Goal: Transaction & Acquisition: Purchase product/service

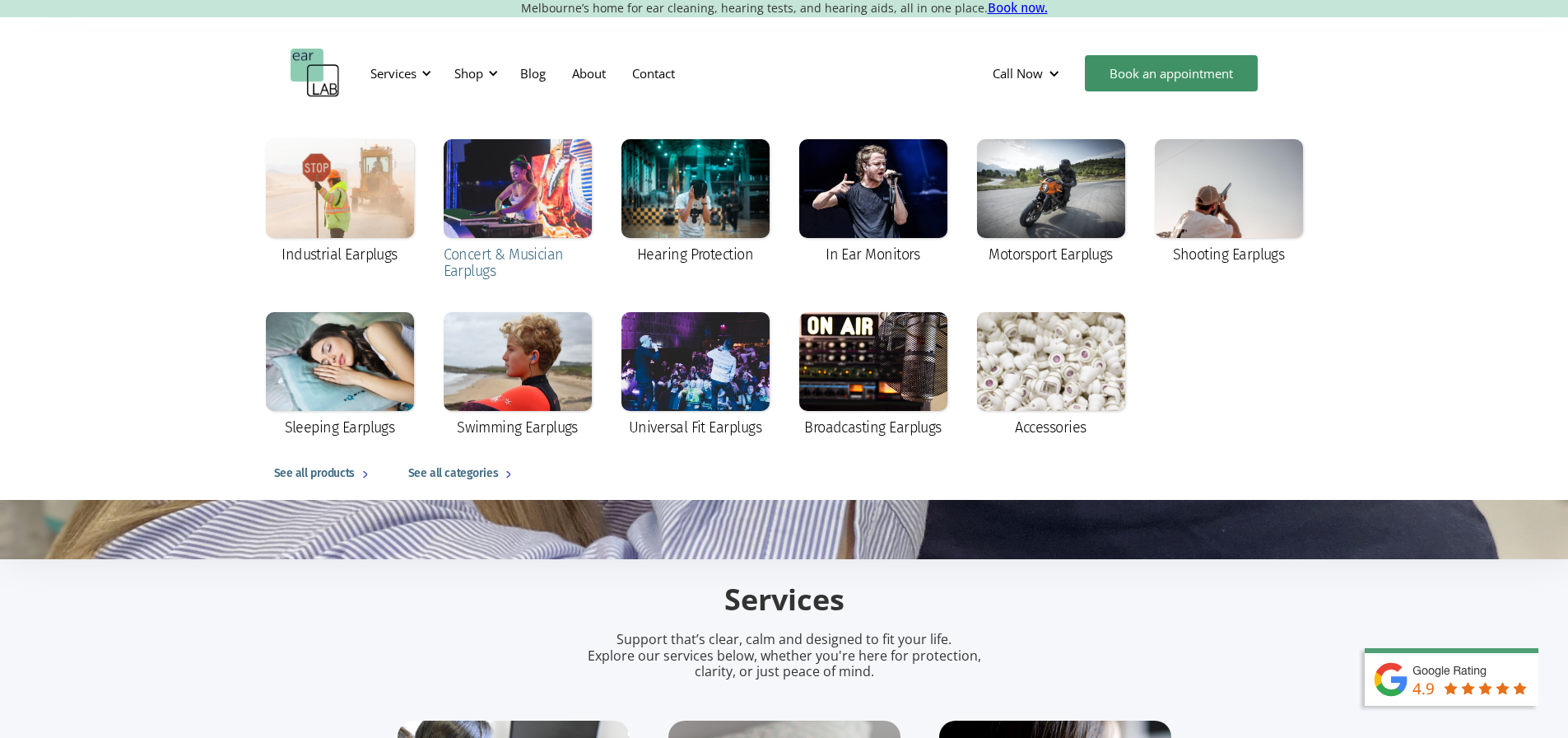
click at [482, 209] on div at bounding box center [517, 188] width 148 height 99
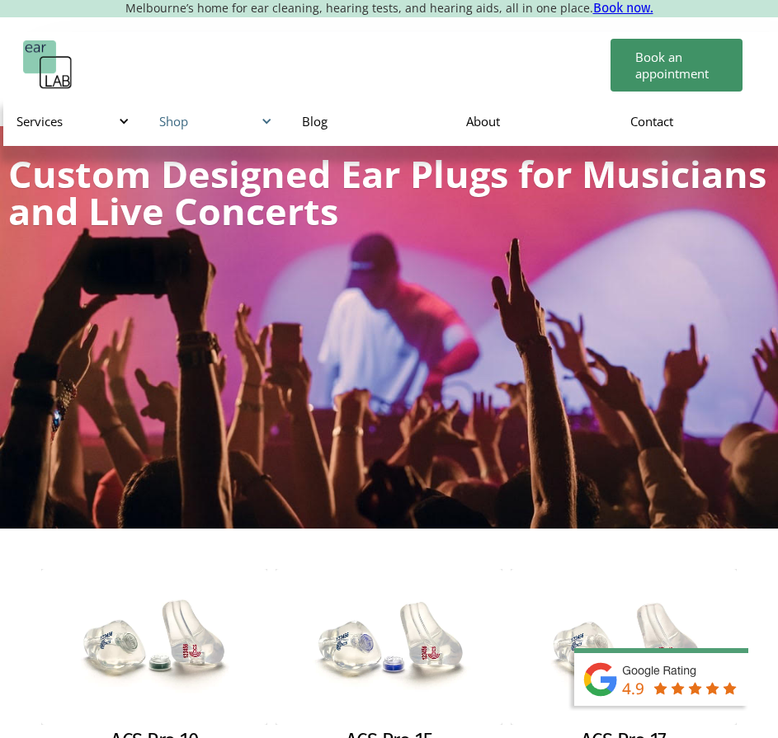
click at [158, 107] on div "Shop" at bounding box center [217, 120] width 143 height 49
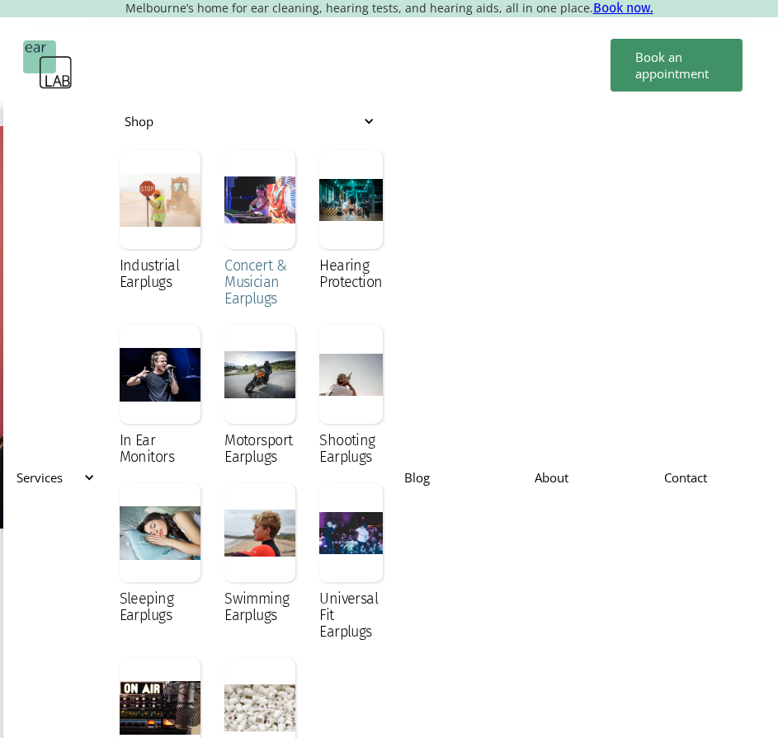
click at [233, 215] on div at bounding box center [259, 199] width 71 height 99
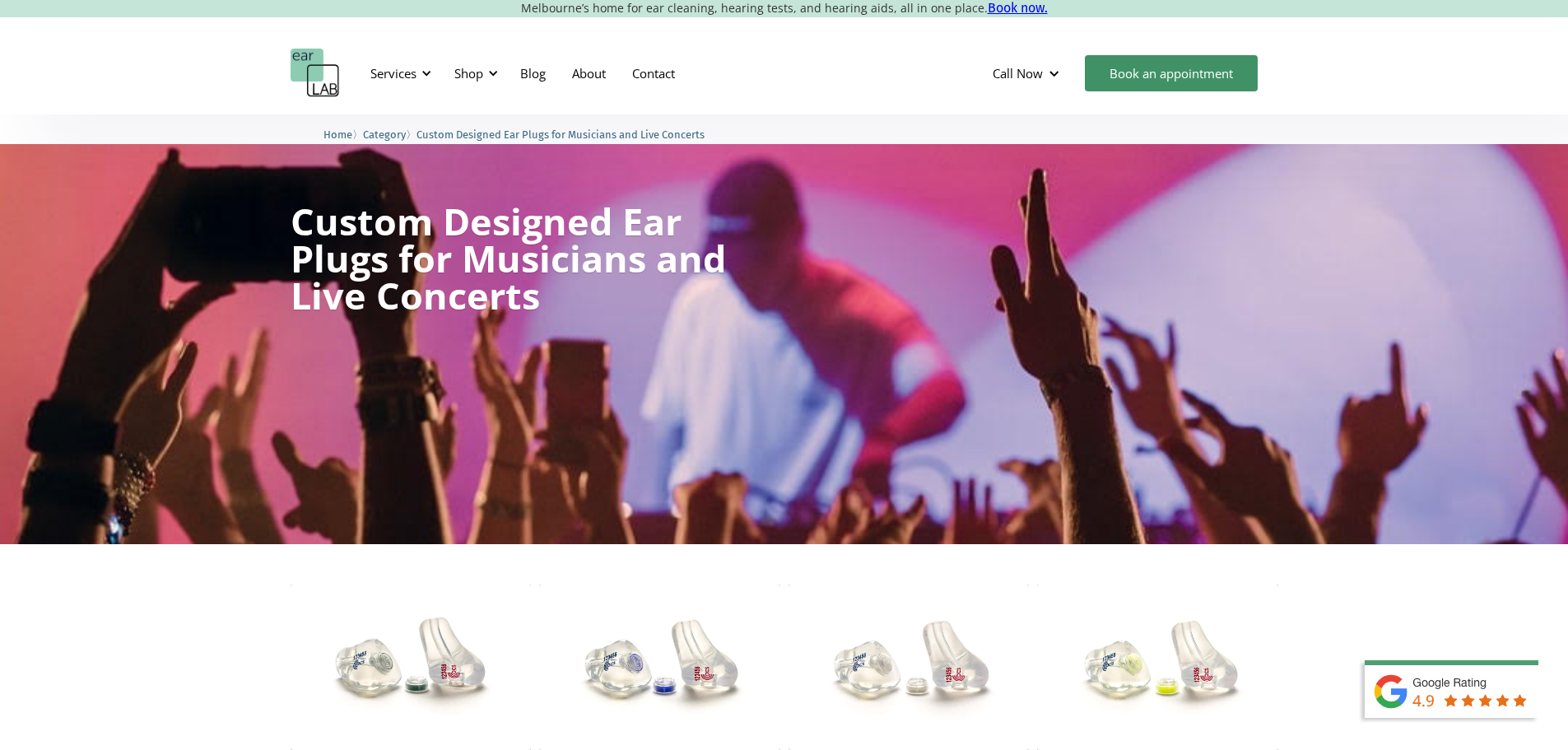
scroll to position [411, 0]
